Goal: Task Accomplishment & Management: Use online tool/utility

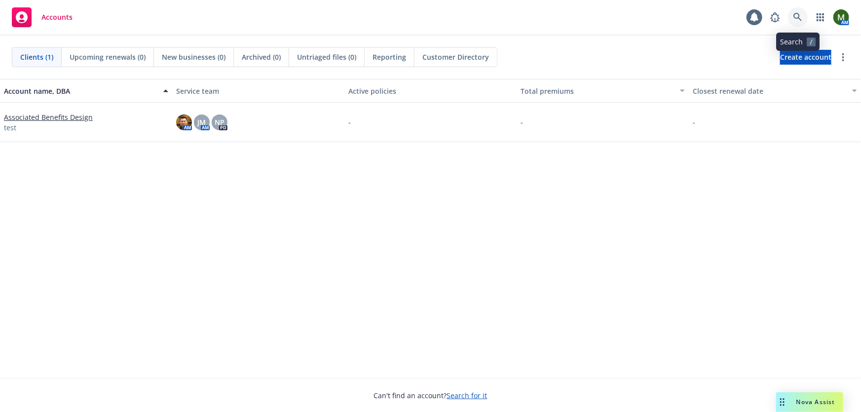
click at [797, 15] on icon at bounding box center [797, 17] width 9 height 9
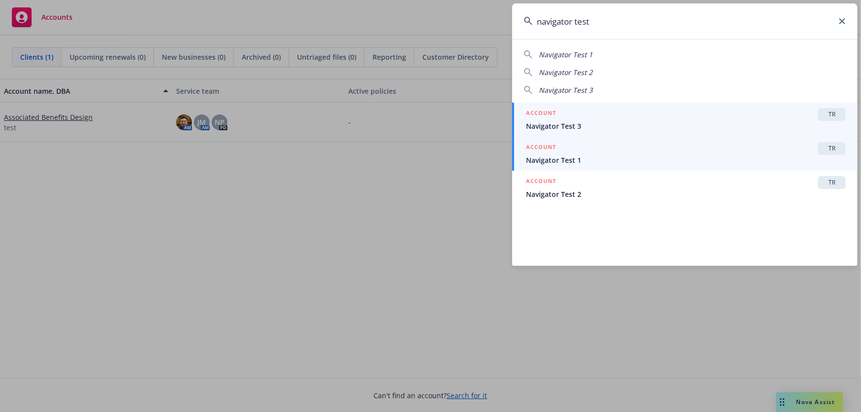
type input "navigator test"
click at [560, 158] on span "Navigator Test 1" at bounding box center [686, 160] width 320 height 10
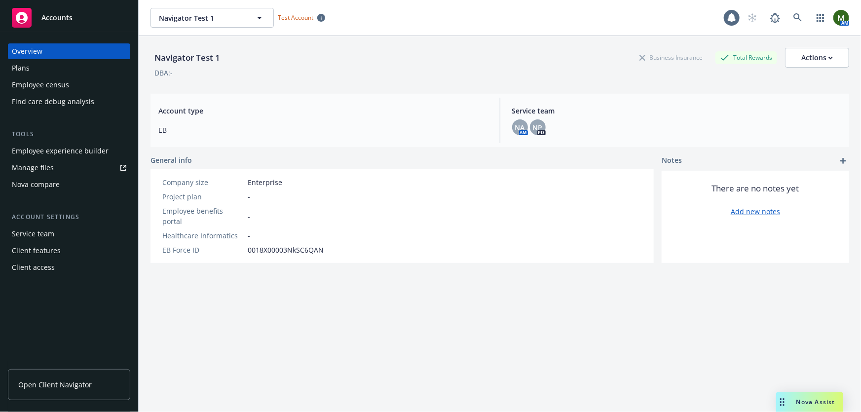
click at [70, 73] on div "Plans" at bounding box center [69, 68] width 114 height 16
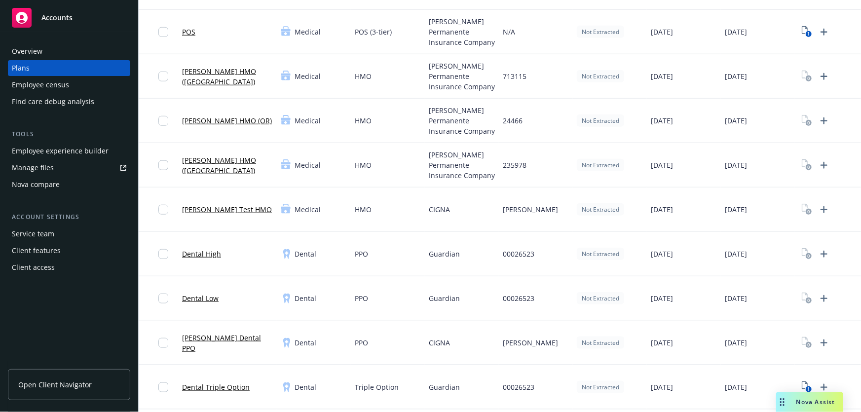
scroll to position [418, 0]
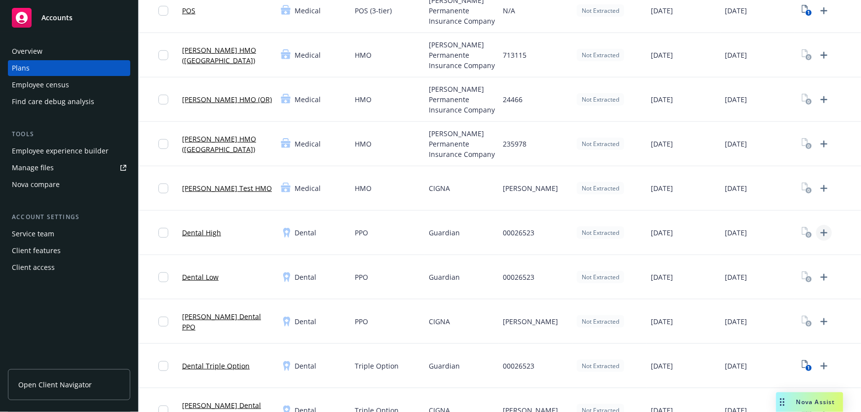
click at [824, 230] on icon "Upload Plan Documents" at bounding box center [824, 233] width 12 height 12
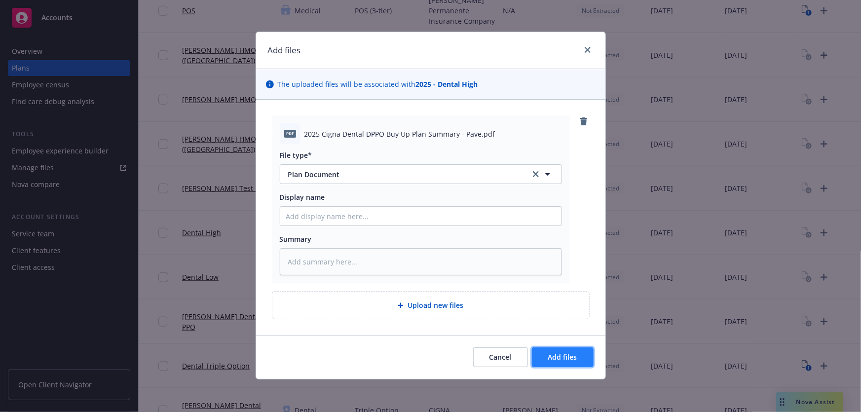
click at [560, 350] on button "Add files" at bounding box center [563, 357] width 62 height 20
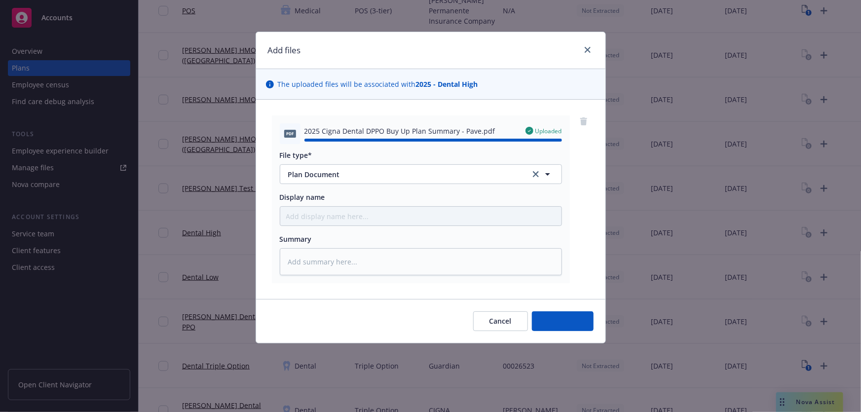
type textarea "x"
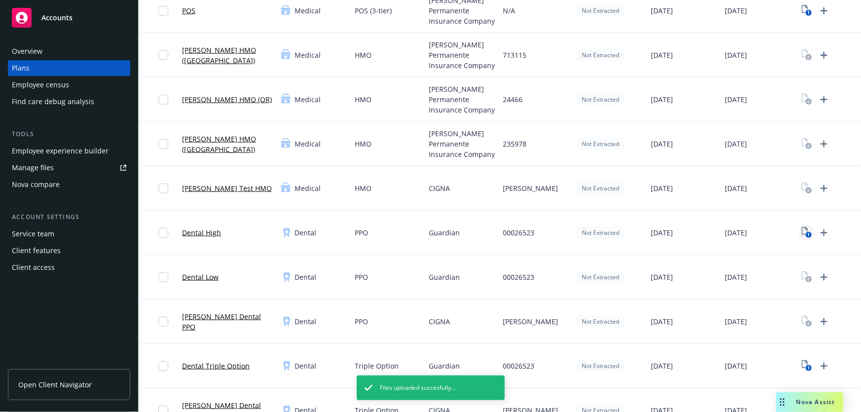
click at [804, 231] on icon "1" at bounding box center [806, 232] width 10 height 11
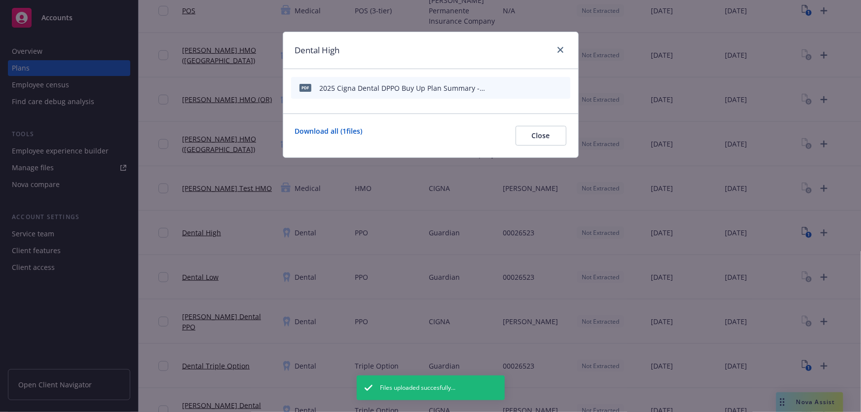
click at [509, 92] on icon "start extraction" at bounding box center [511, 87] width 12 height 12
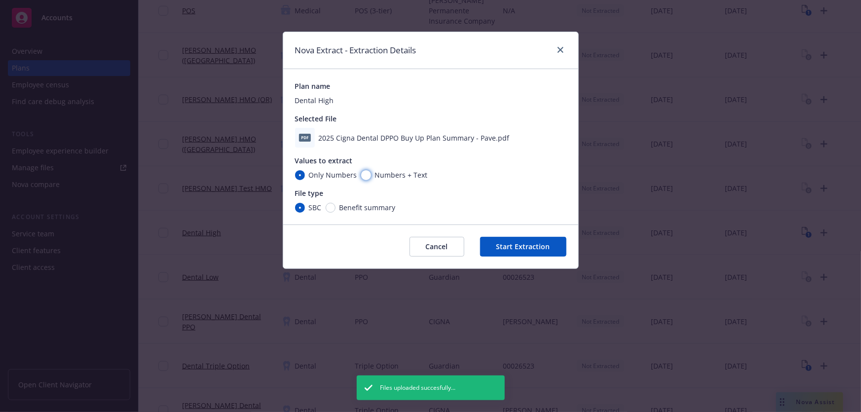
click at [364, 174] on input "Numbers + Text" at bounding box center [366, 175] width 10 height 10
radio input "true"
click at [329, 207] on input "Benefit summary" at bounding box center [331, 208] width 10 height 10
radio input "true"
click at [536, 243] on button "Start Extraction" at bounding box center [523, 247] width 86 height 20
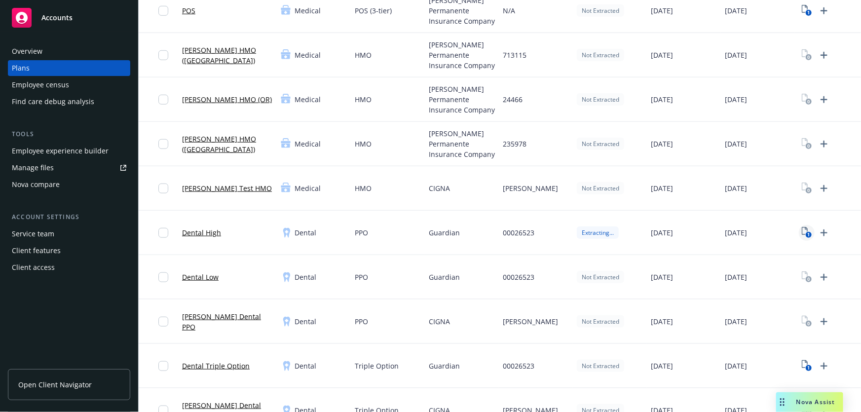
click at [802, 231] on icon "1" at bounding box center [806, 232] width 10 height 11
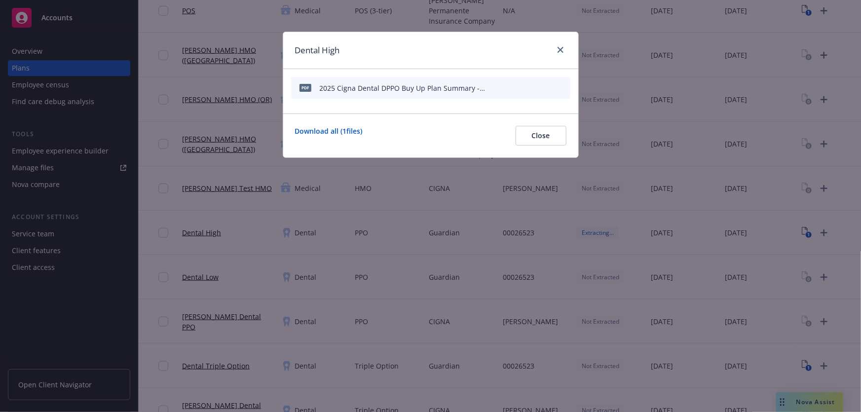
click at [528, 87] on icon "download file" at bounding box center [529, 87] width 8 height 8
click at [562, 49] on icon "close" at bounding box center [560, 50] width 6 height 6
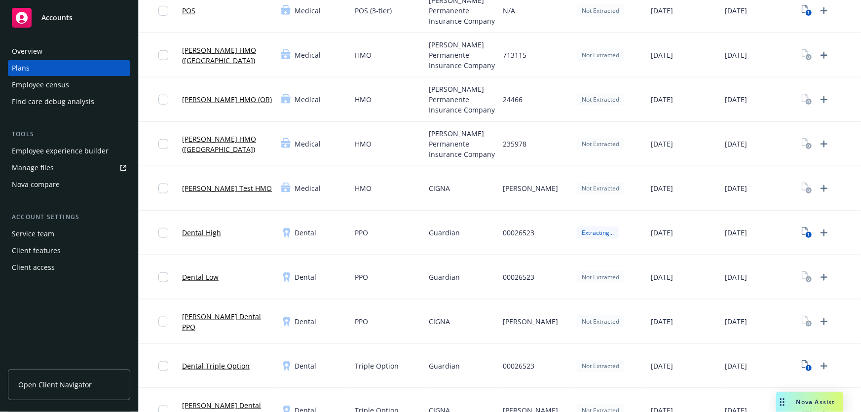
click at [211, 230] on link "Dental High" at bounding box center [201, 232] width 39 height 10
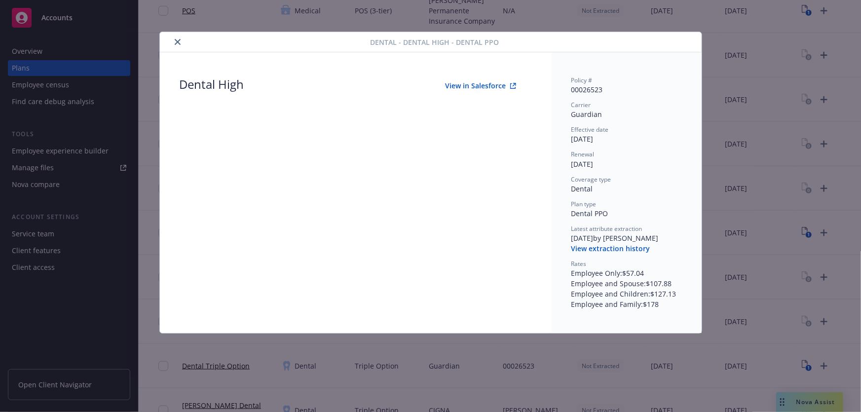
click at [482, 86] on button "View in Salesforce" at bounding box center [481, 86] width 102 height 20
click at [177, 42] on icon "close" at bounding box center [178, 42] width 6 height 6
